Goal: Information Seeking & Learning: Compare options

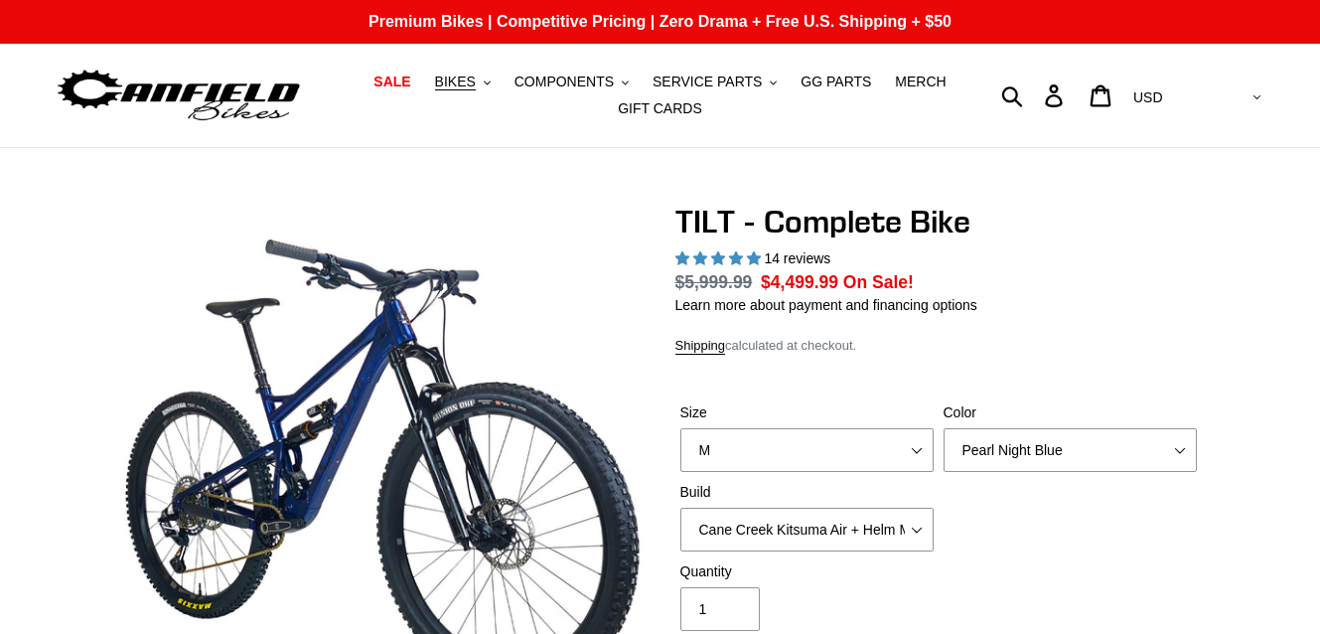
select select "highest-rating"
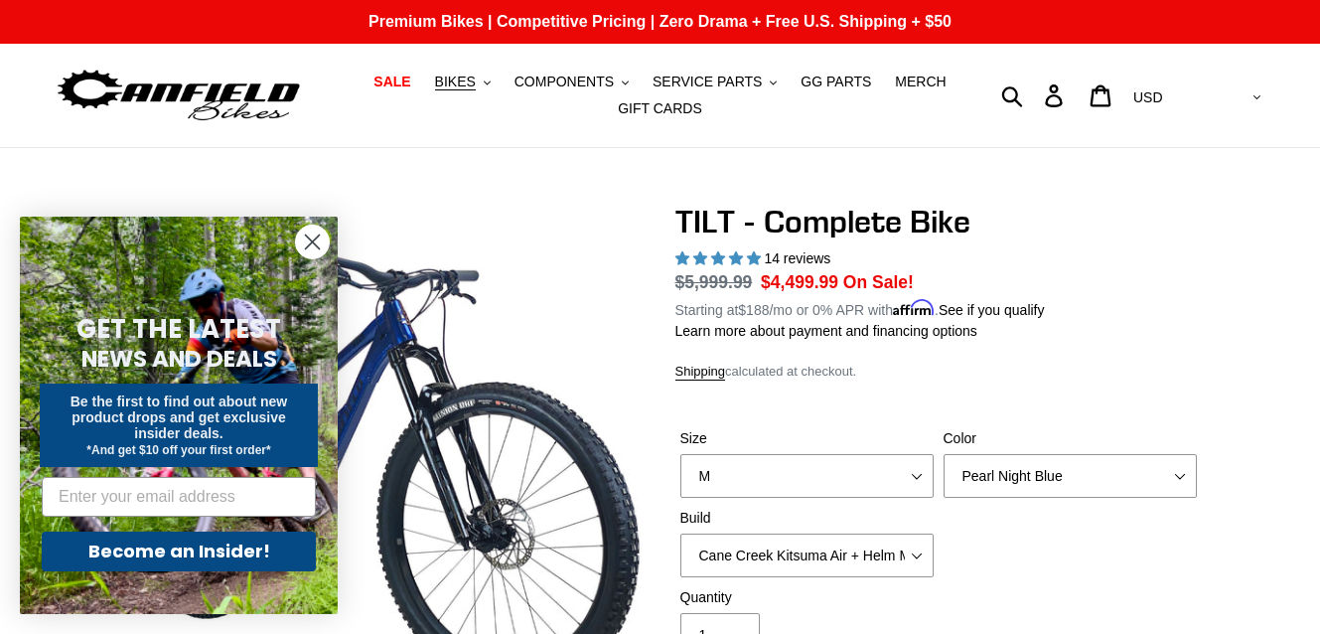
click at [308, 231] on circle "Close dialog" at bounding box center [312, 241] width 33 height 33
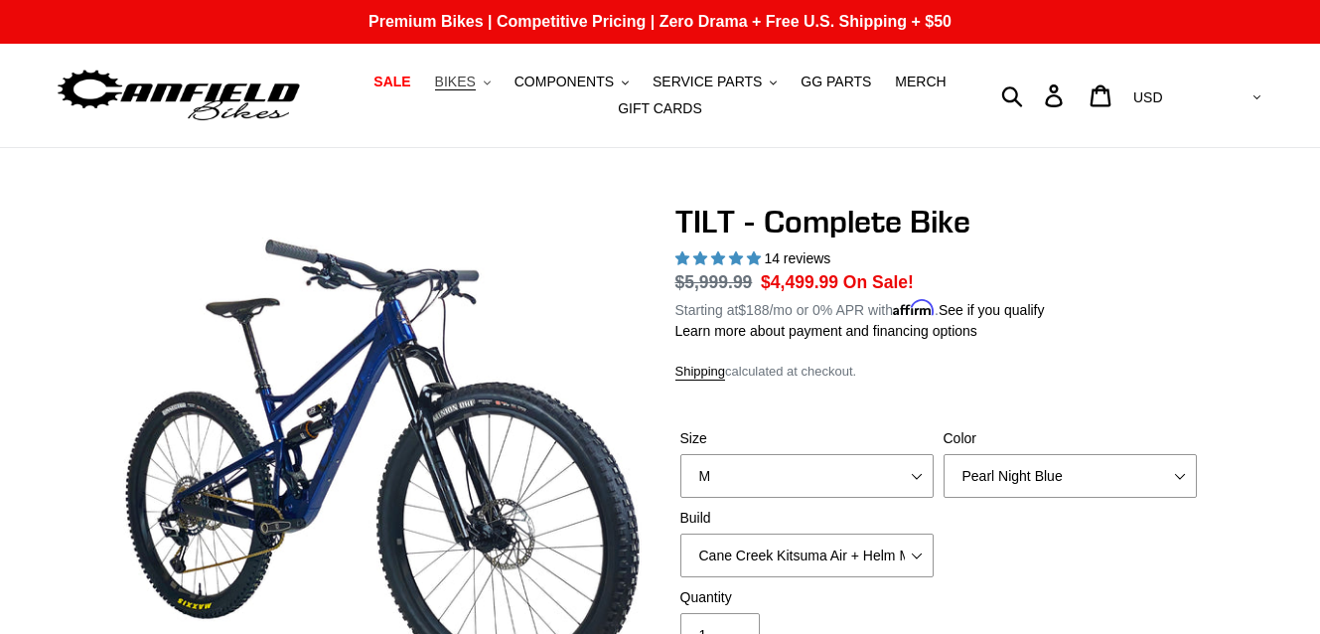
click at [491, 84] on icon ".cls-1{fill:#231f20}" at bounding box center [487, 82] width 7 height 7
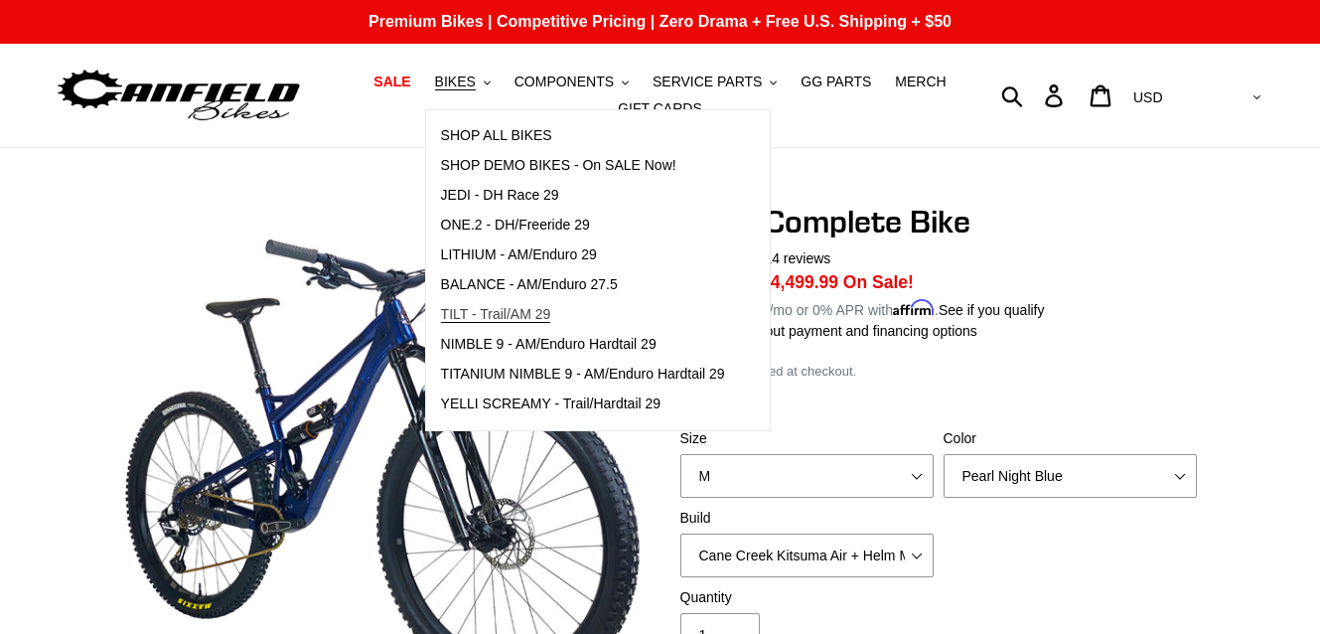
click at [499, 307] on span "TILT - Trail/AM 29" at bounding box center [496, 314] width 110 height 17
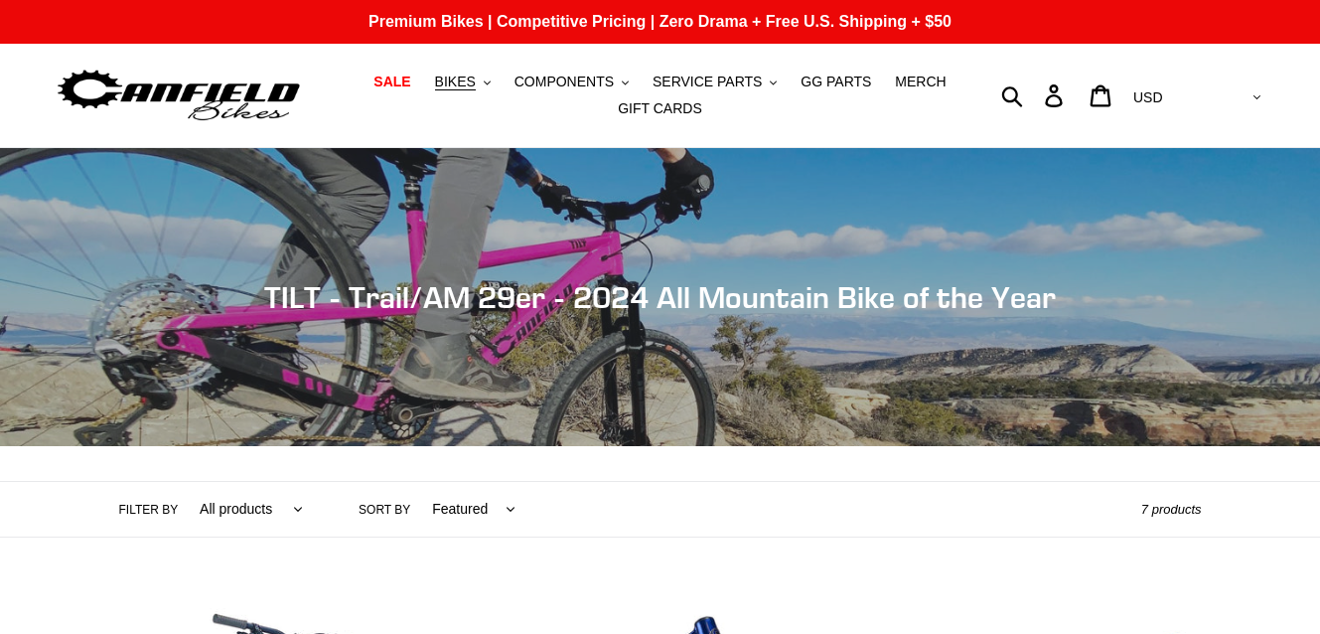
click at [1255, 93] on select "AED AFN ALL AMD ANG AUD AWG AZN BAM BBD BDT BGN BIF BND BOB BSD BWP BZD CAD CDF…" at bounding box center [1195, 97] width 140 height 37
click at [1207, 79] on select "AED AFN ALL AMD ANG AUD AWG AZN BAM BBD BDT BGN BIF BND BOB BSD BWP BZD CAD CDF…" at bounding box center [1195, 97] width 140 height 37
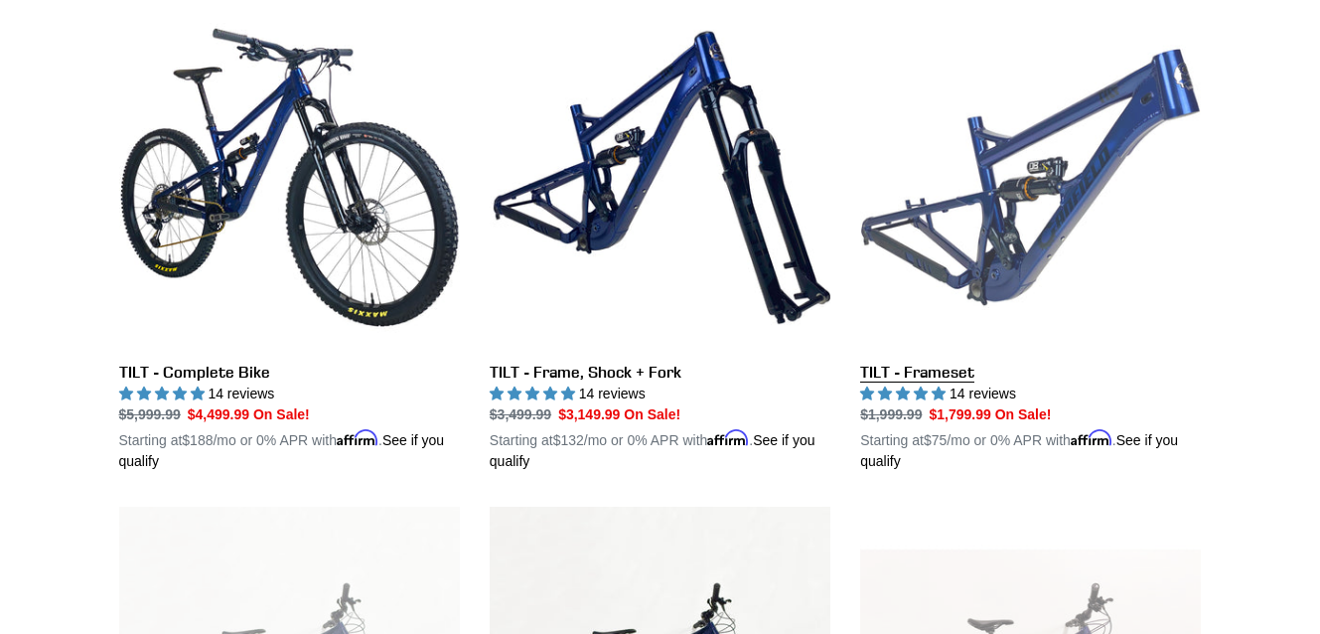
scroll to position [596, 0]
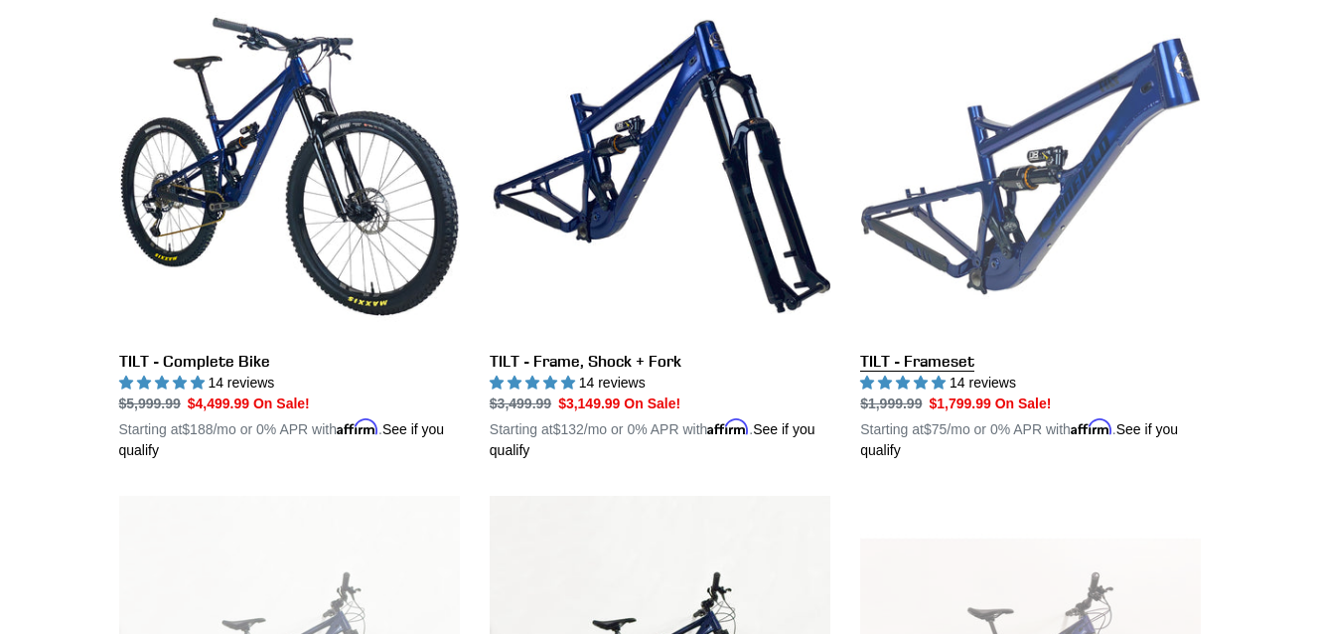
click at [1022, 216] on link "TILT - Frameset" at bounding box center [1030, 228] width 341 height 465
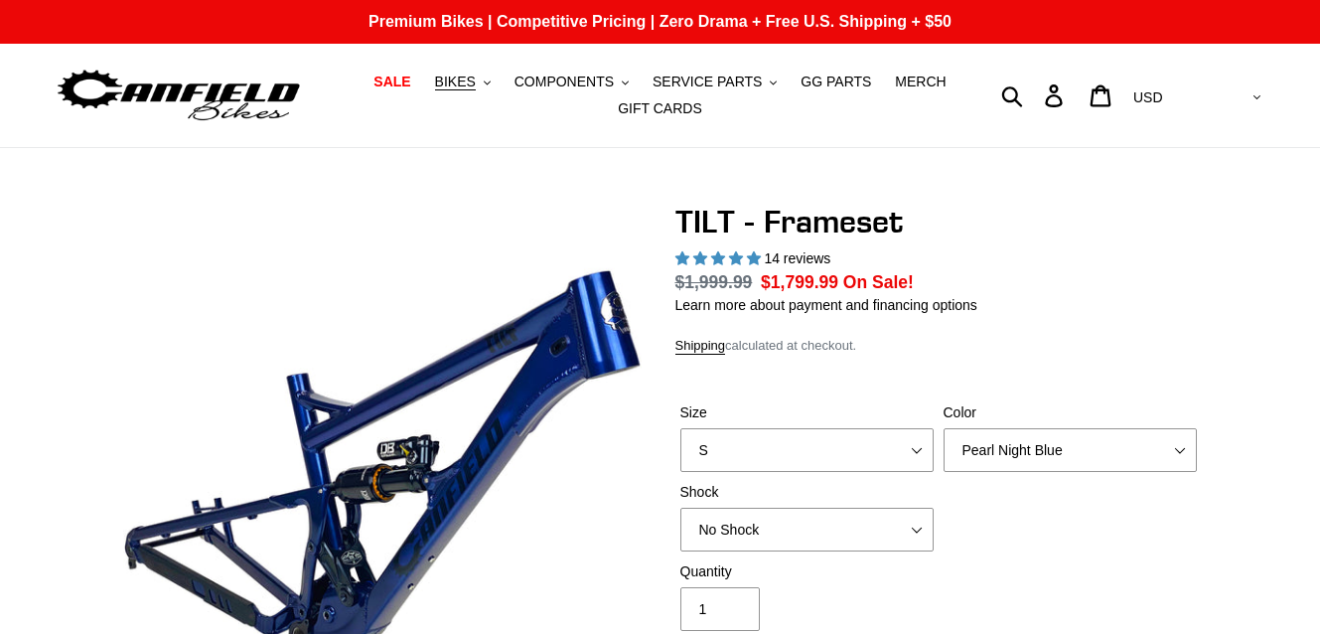
select select "highest-rating"
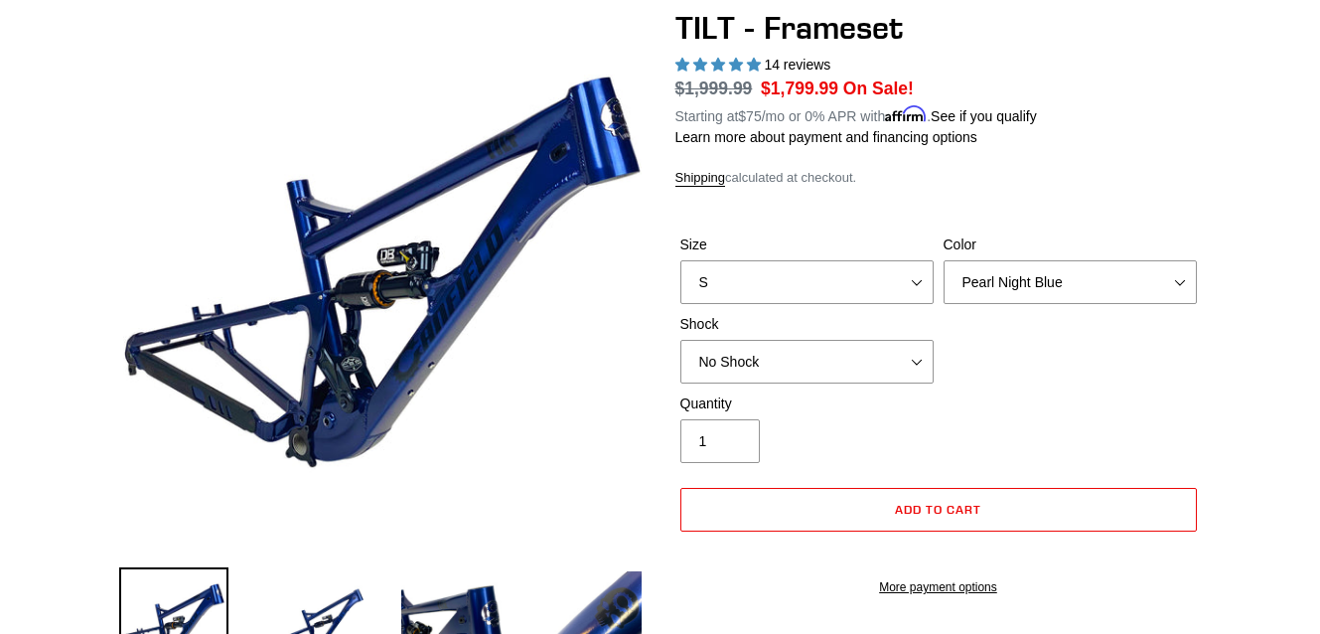
scroll to position [199, 0]
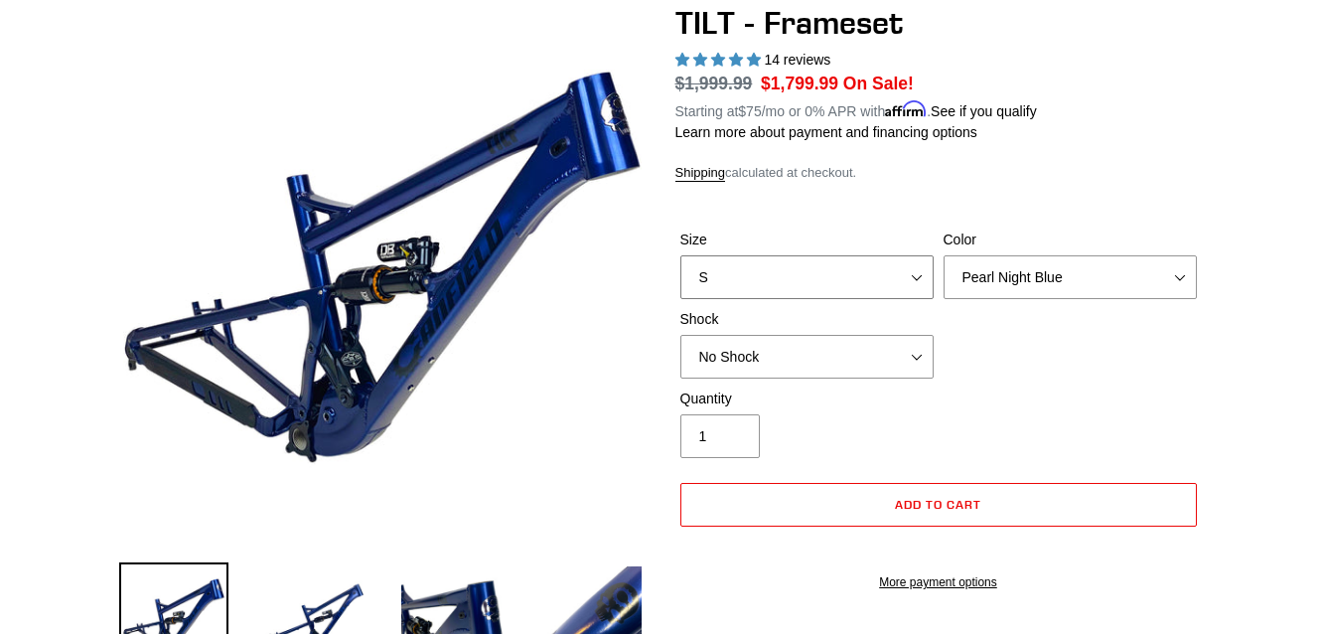
click at [867, 266] on select "S M L XL" at bounding box center [806, 277] width 253 height 44
select select "M"
click at [680, 255] on select "S M L XL" at bounding box center [806, 277] width 253 height 44
click at [901, 342] on select "No Shock Cane Creek DB Kitsuma Air RockShox Deluxe Ultimate Fox FLOAT X EXT Sto…" at bounding box center [806, 357] width 253 height 44
select select "Cane Creek DB Kitsuma Air"
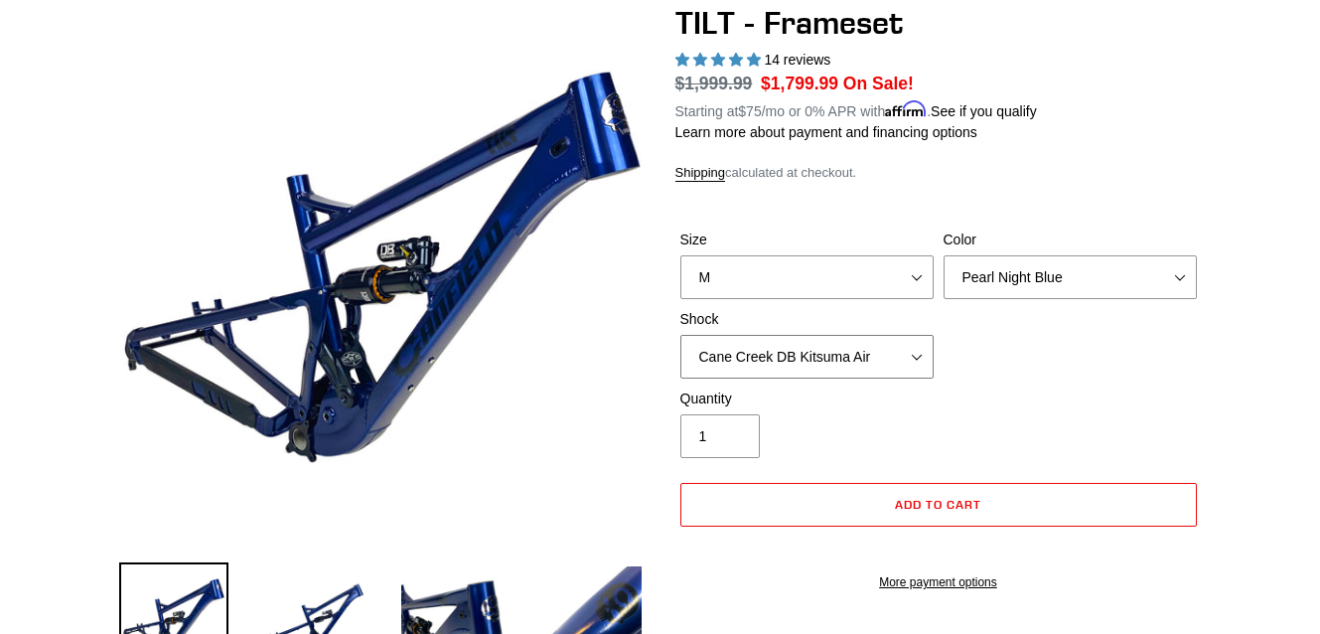
click at [680, 335] on select "No Shock Cane Creek DB Kitsuma Air RockShox Deluxe Ultimate Fox FLOAT X EXT Sto…" at bounding box center [806, 357] width 253 height 44
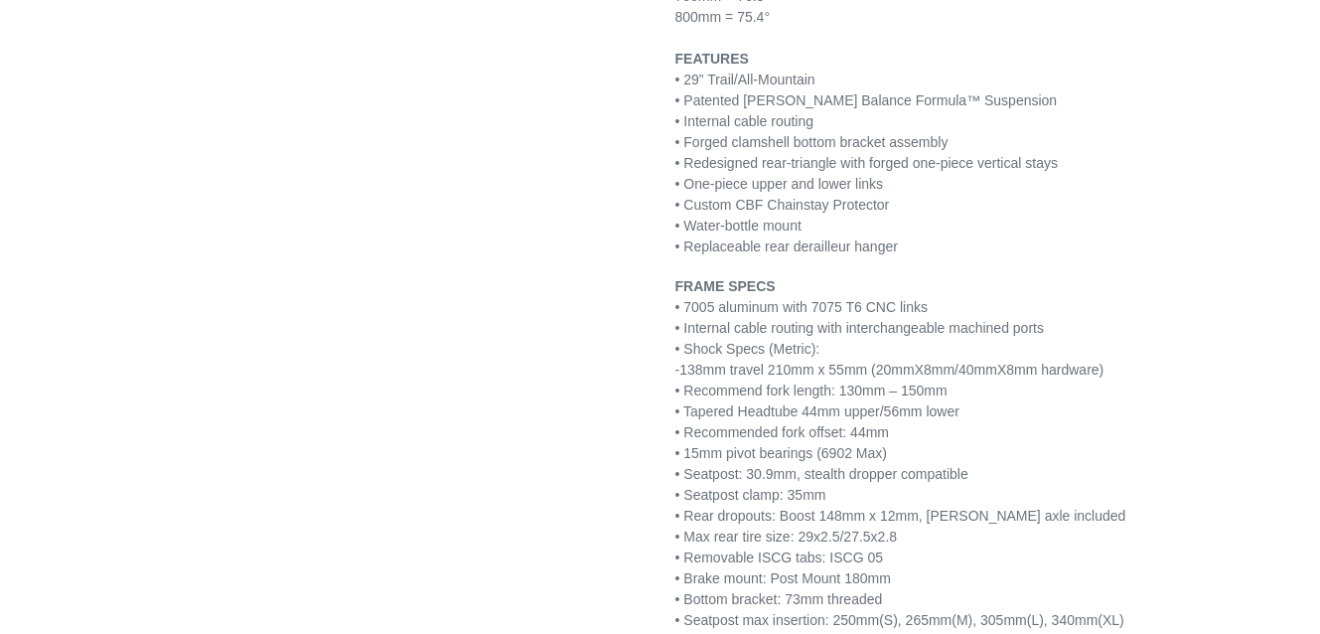
scroll to position [2483, 0]
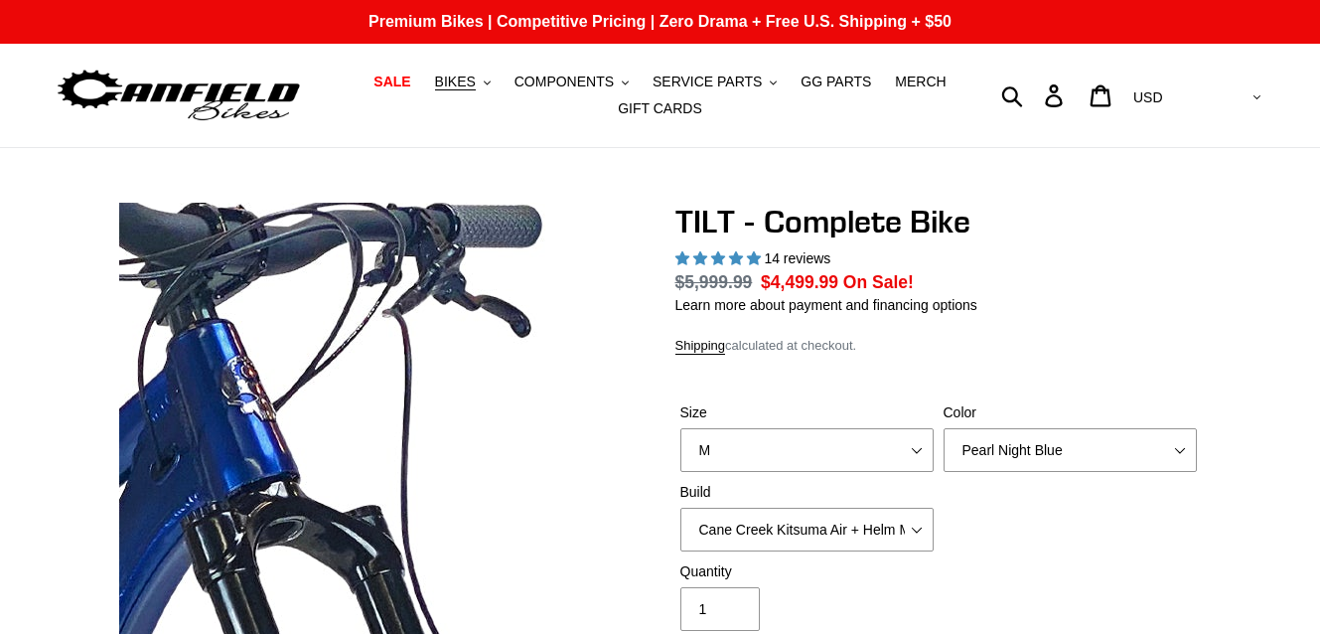
select select "highest-rating"
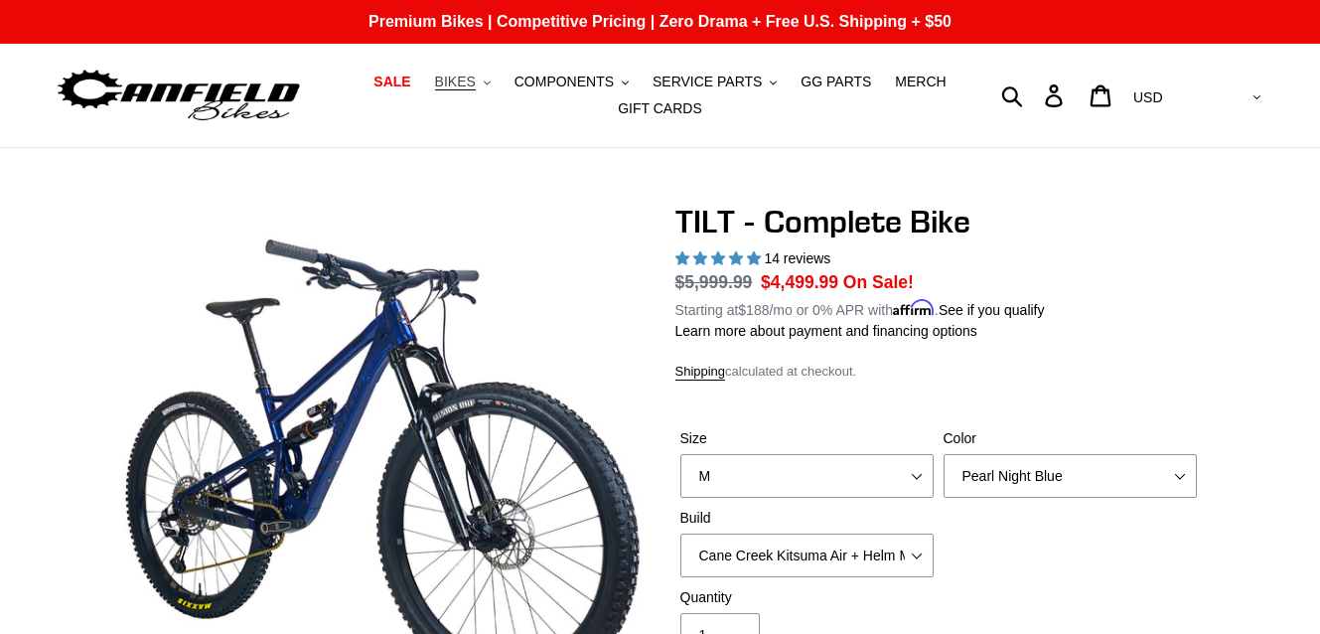
click at [496, 76] on button "BIKES .cls-1{fill:#231f20}" at bounding box center [462, 82] width 75 height 27
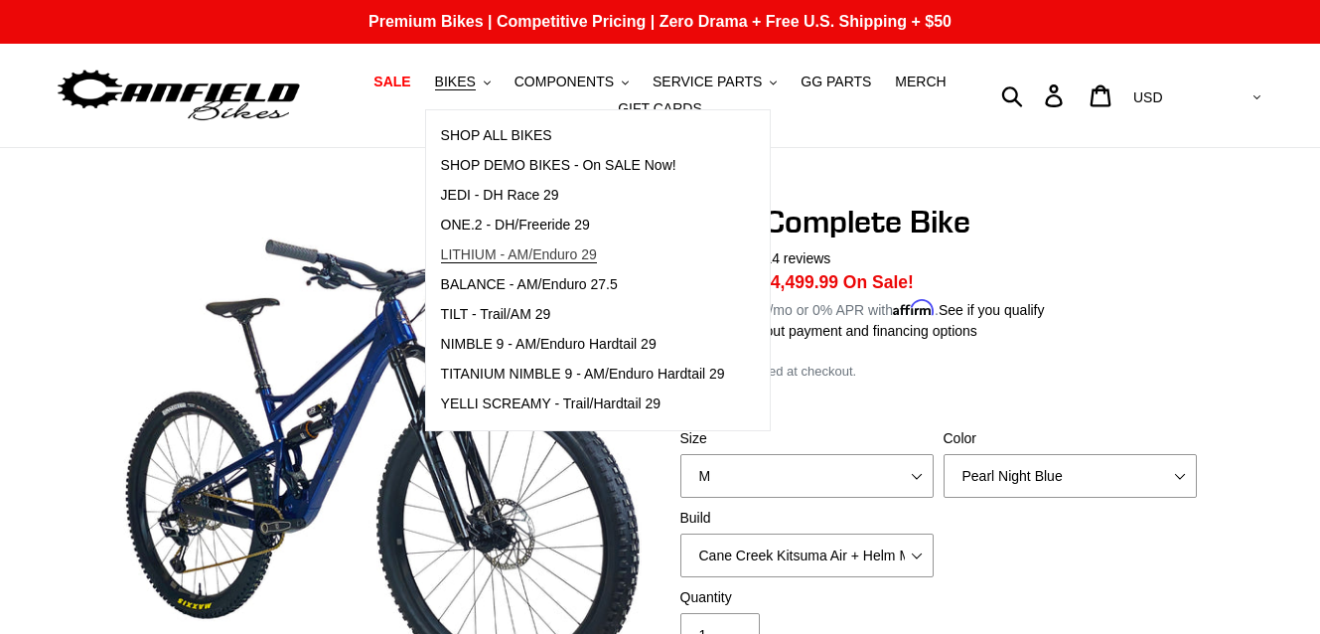
click at [511, 257] on span "LITHIUM - AM/Enduro 29" at bounding box center [519, 254] width 156 height 17
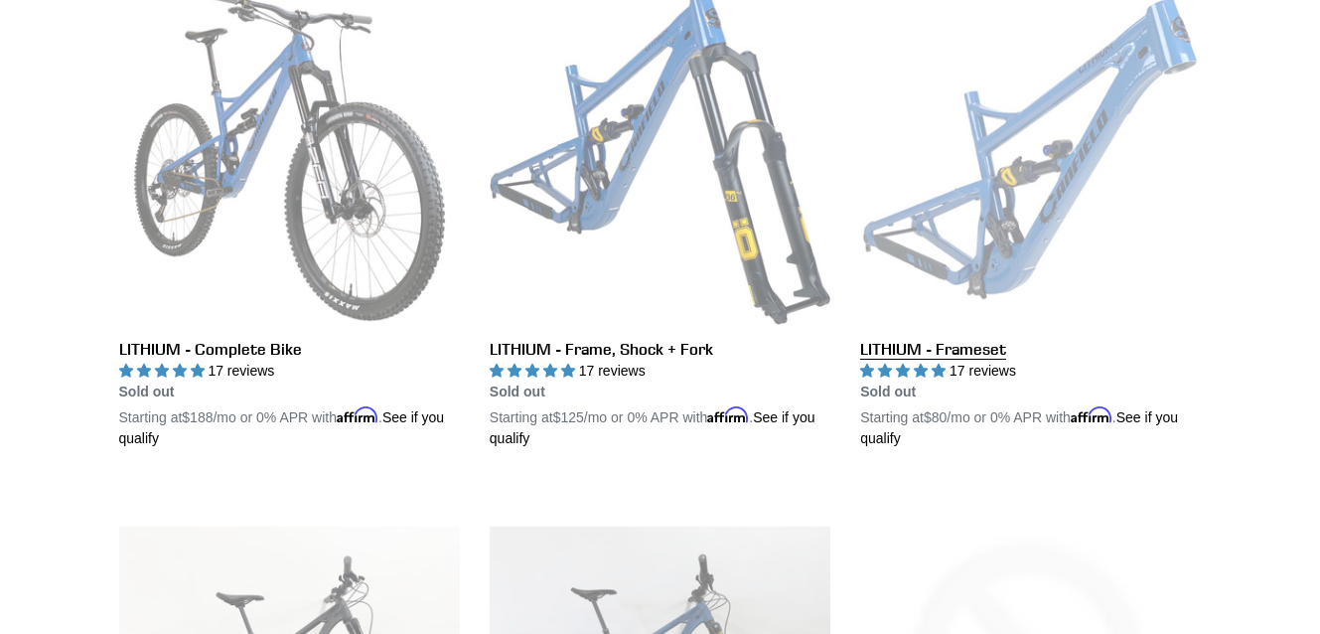
scroll to position [497, 0]
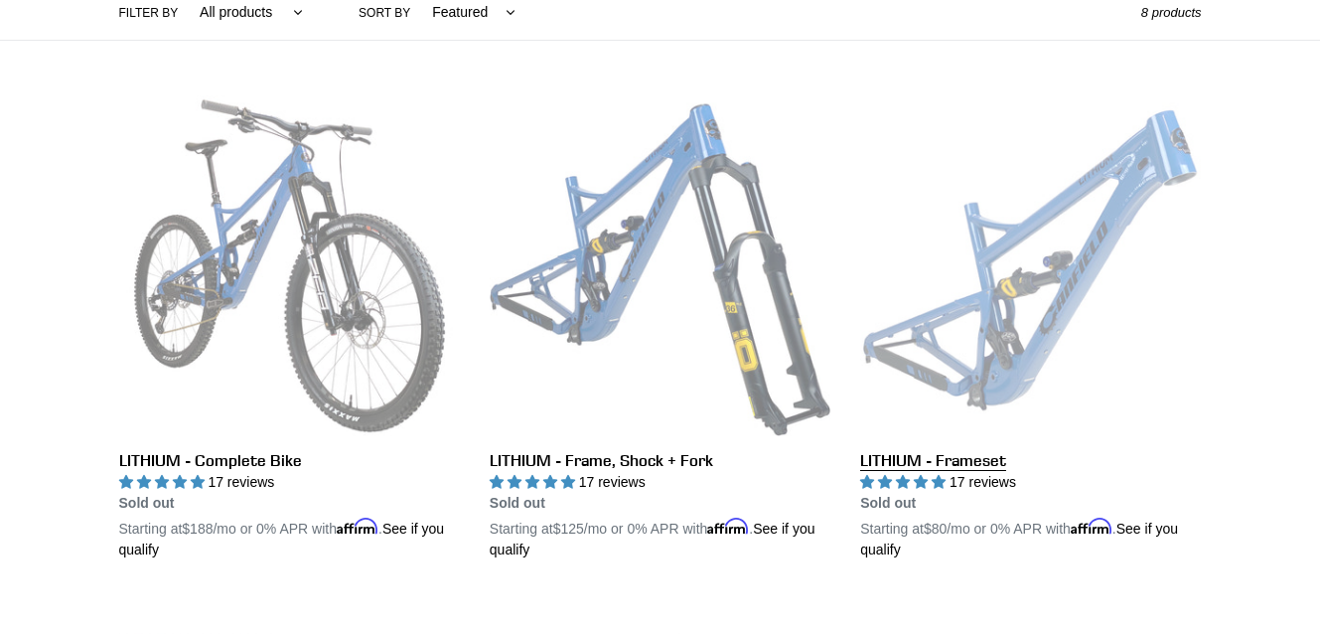
click at [1072, 321] on link "LITHIUM - Frameset" at bounding box center [1030, 327] width 341 height 465
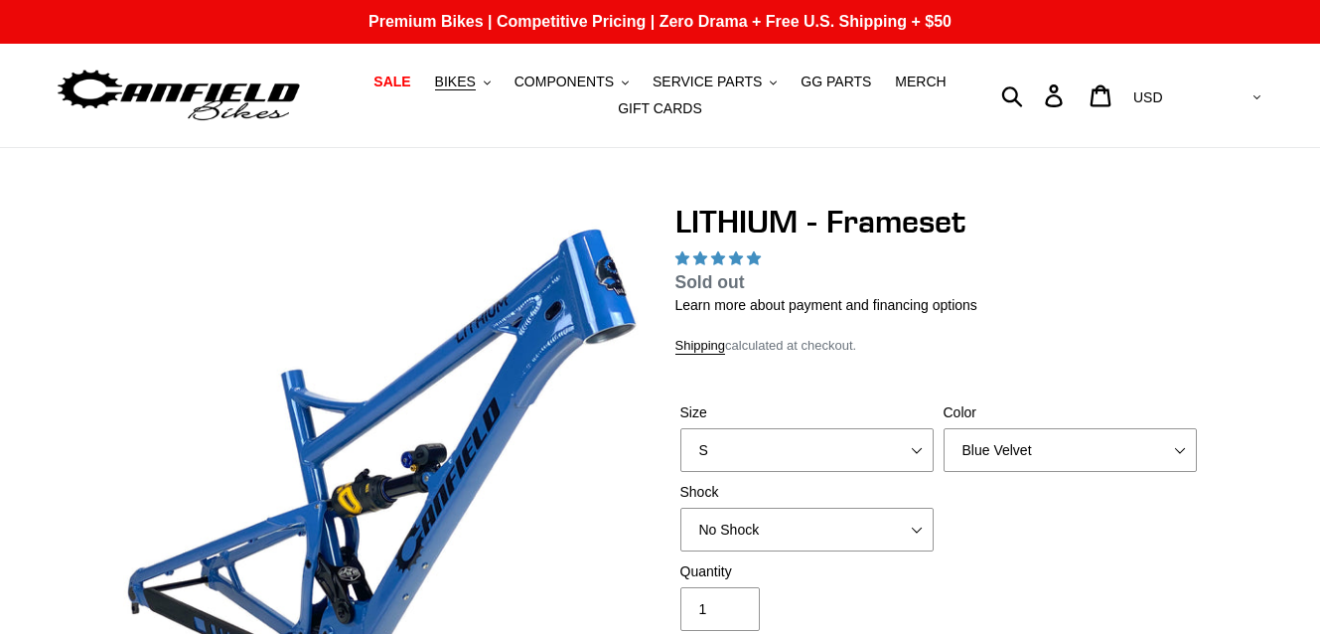
select select "highest-rating"
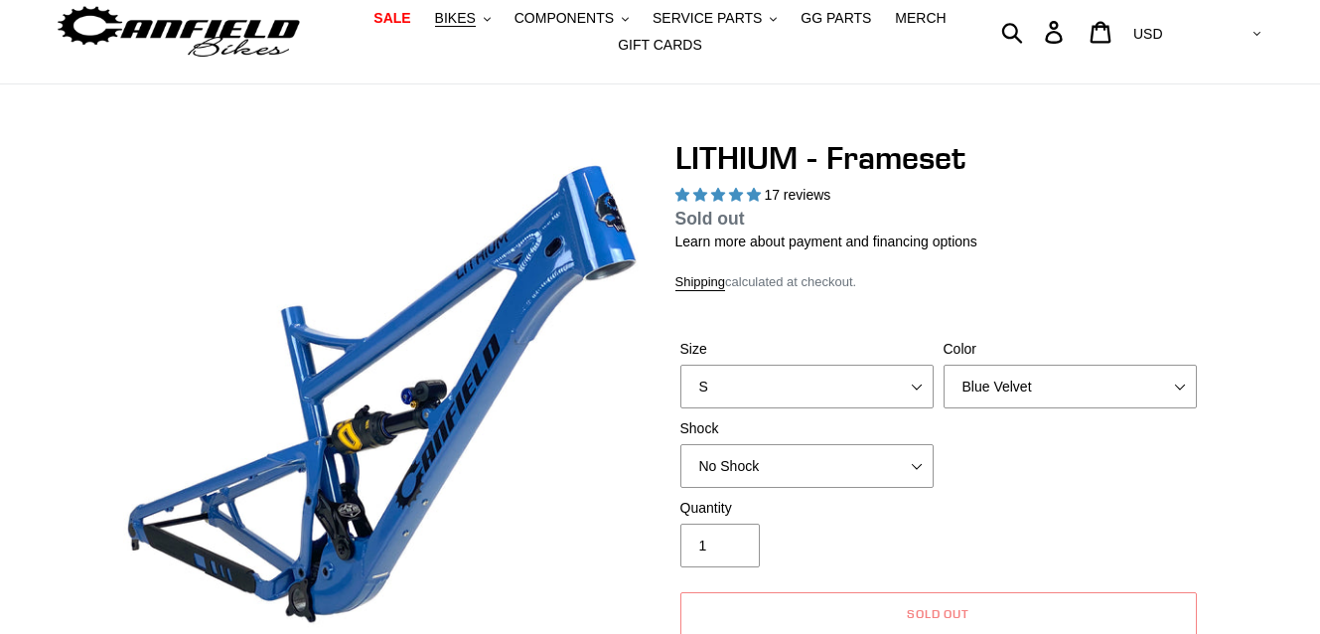
scroll to position [99, 0]
